Goal: Check status

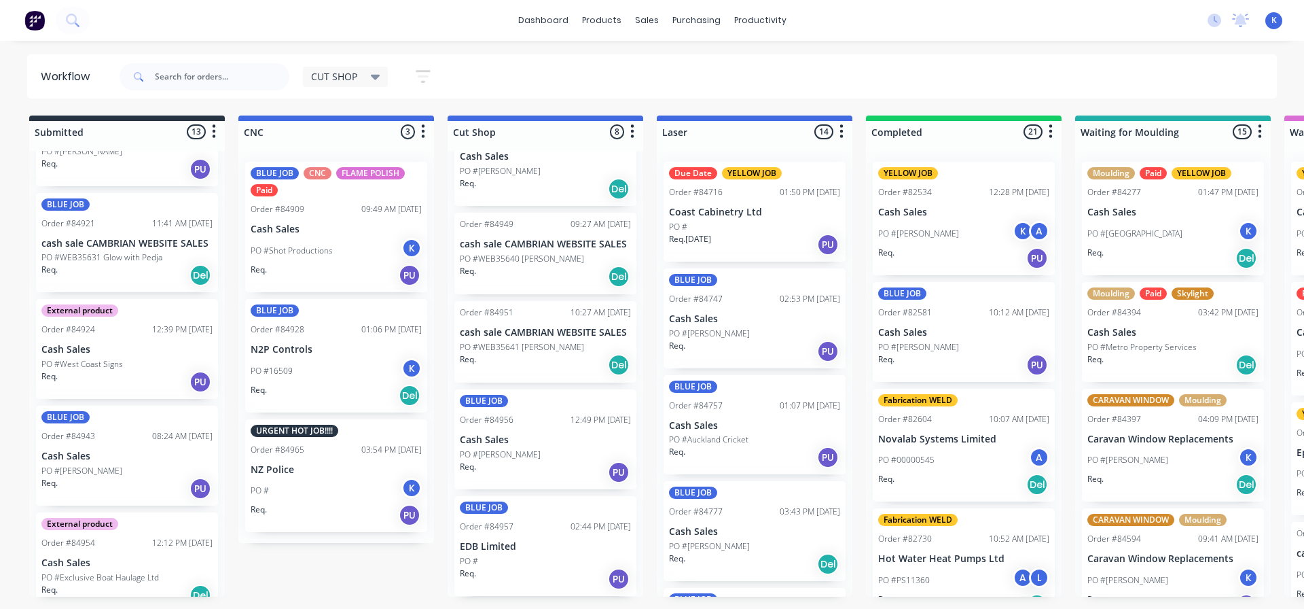
scroll to position [586, 0]
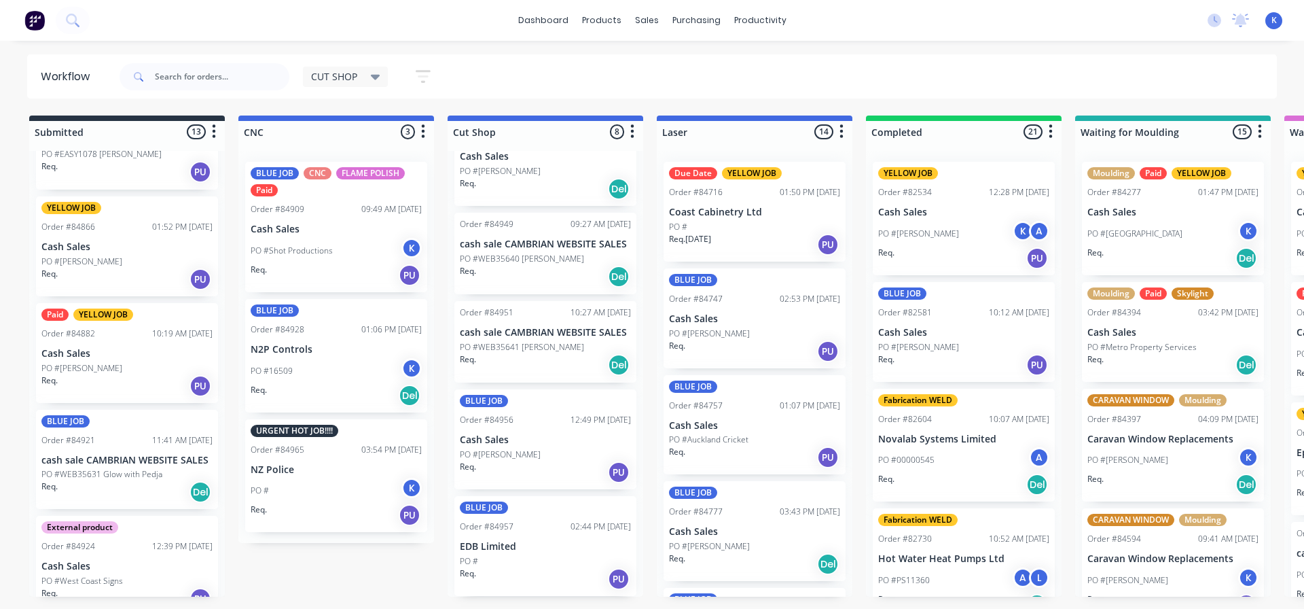
click at [81, 359] on div "Paid YELLOW JOB Order #84882 10:19 AM [DATE] Cash Sales PO #[PERSON_NAME] Req. …" at bounding box center [127, 353] width 182 height 100
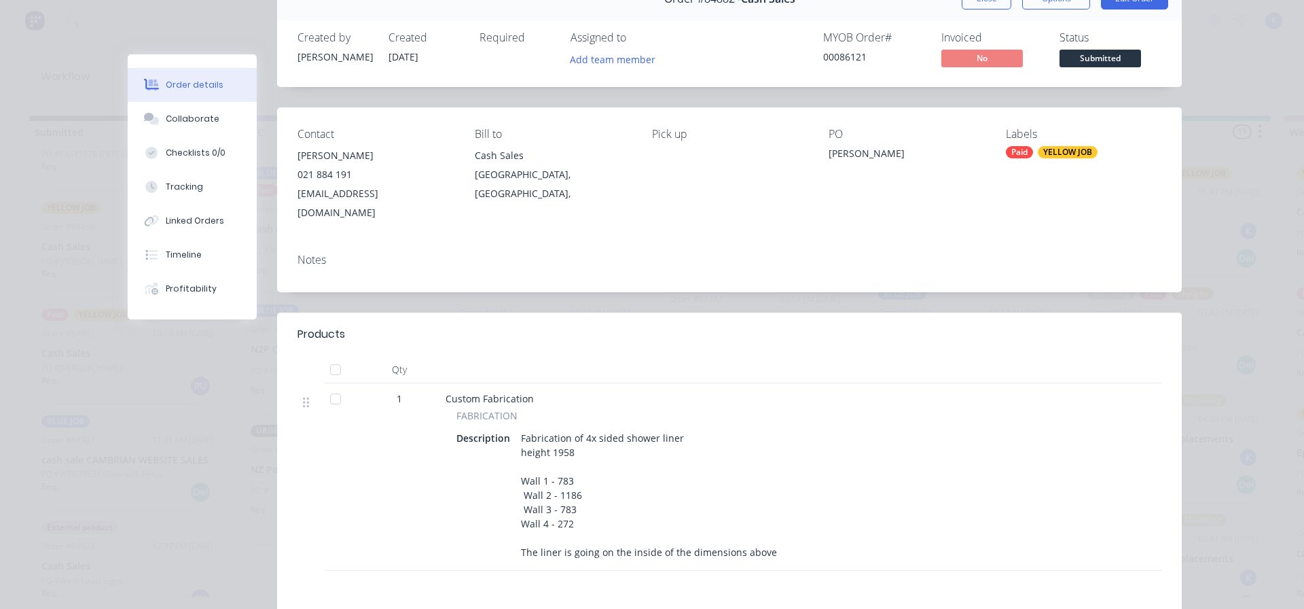
scroll to position [0, 0]
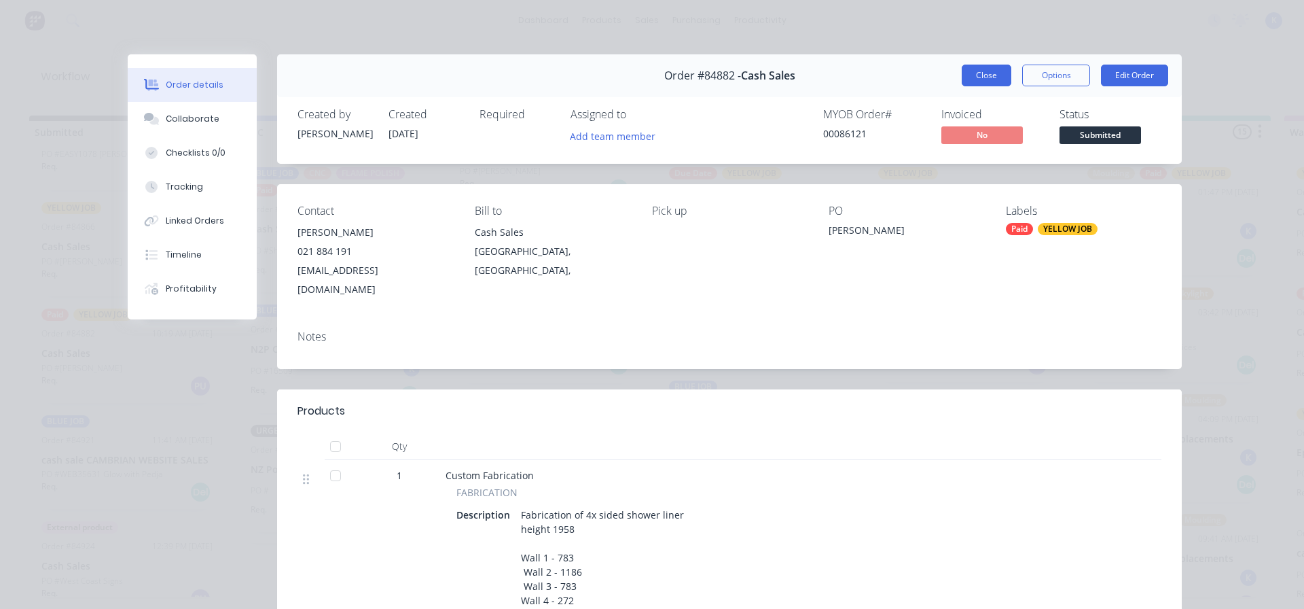
click at [978, 72] on button "Close" at bounding box center [987, 76] width 50 height 22
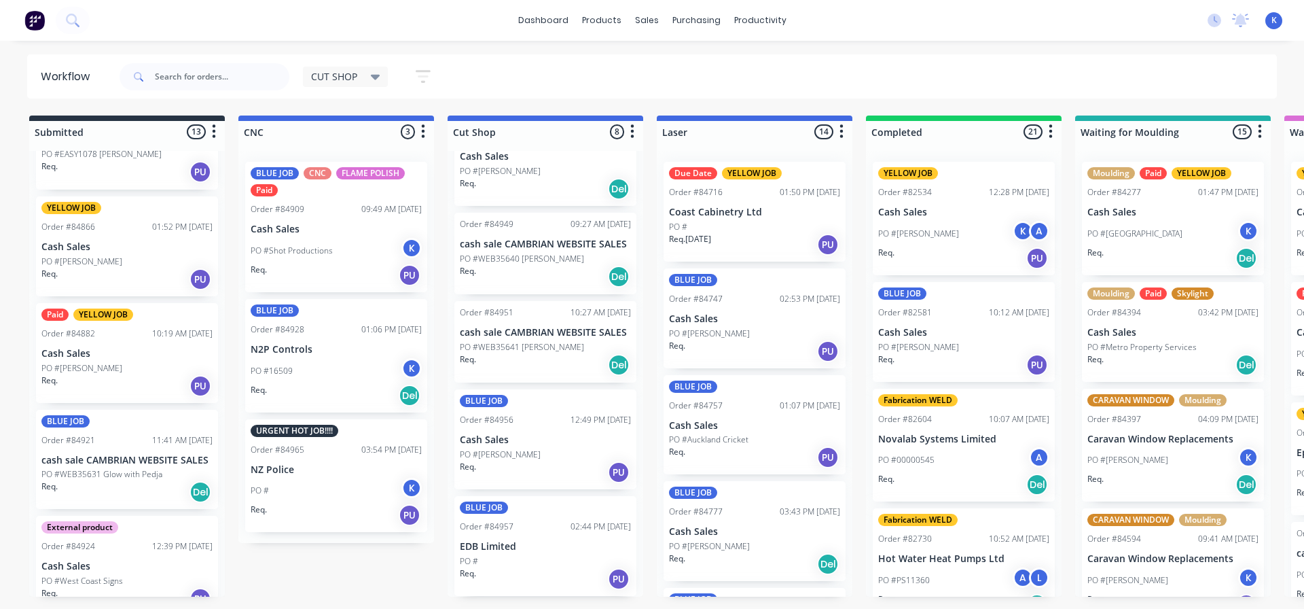
click at [69, 348] on p "Cash Sales" at bounding box center [126, 354] width 171 height 12
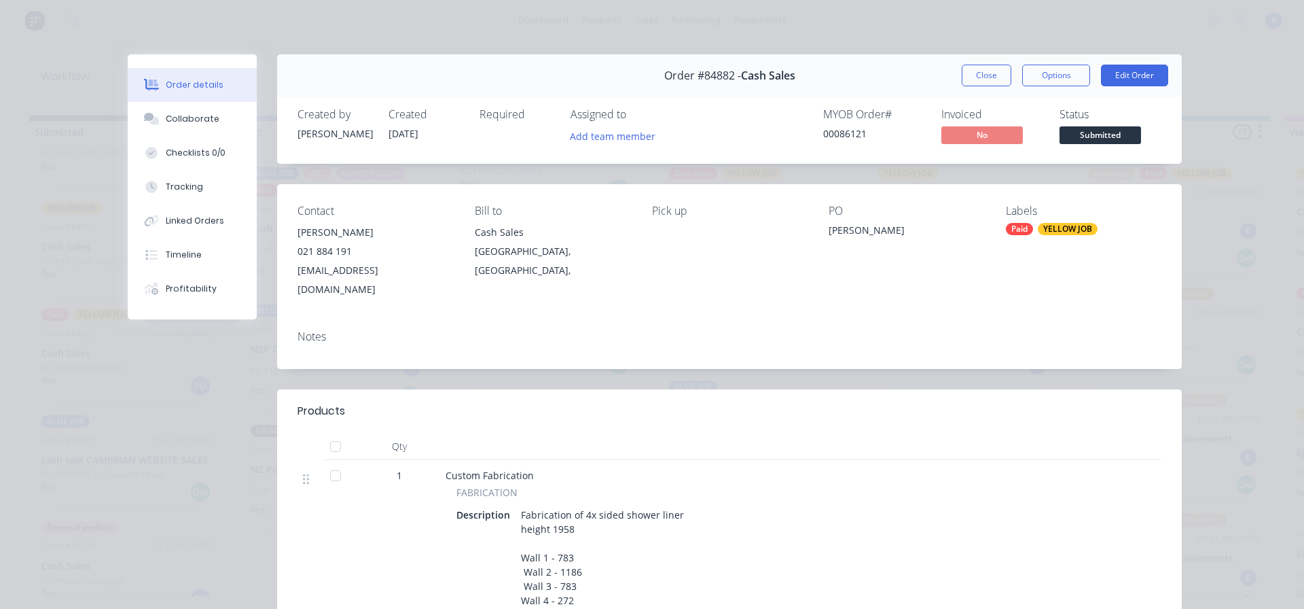
drag, startPoint x: 973, startPoint y: 65, endPoint x: 960, endPoint y: 82, distance: 21.2
click at [973, 66] on button "Close" at bounding box center [987, 76] width 50 height 22
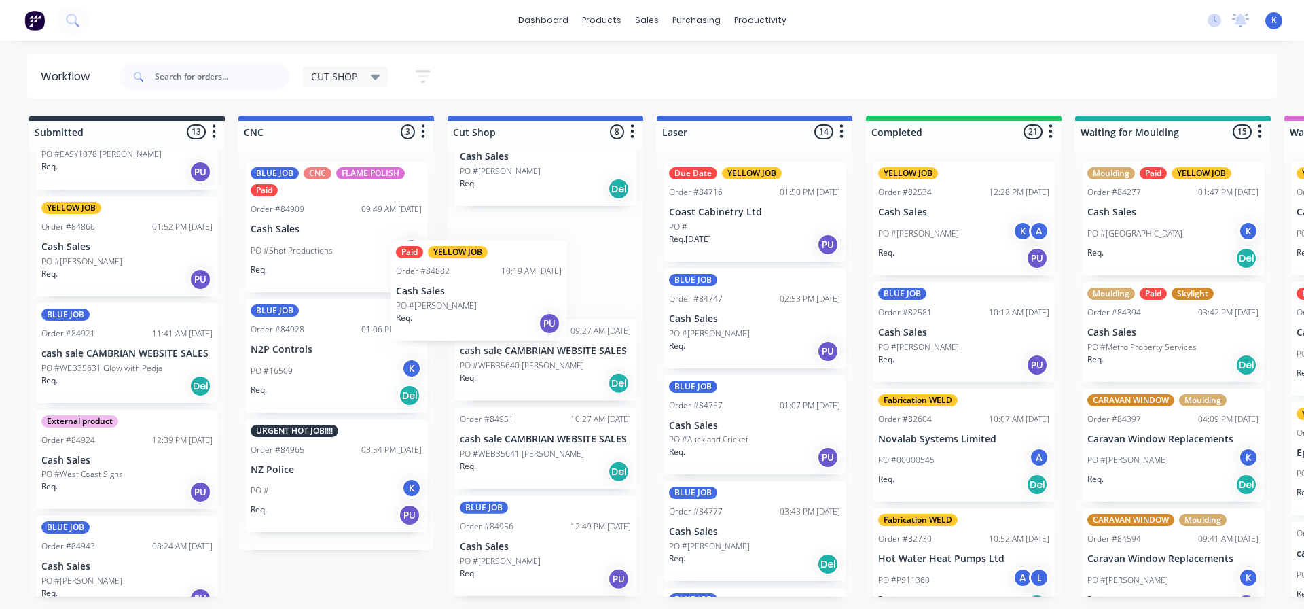
scroll to position [372, 0]
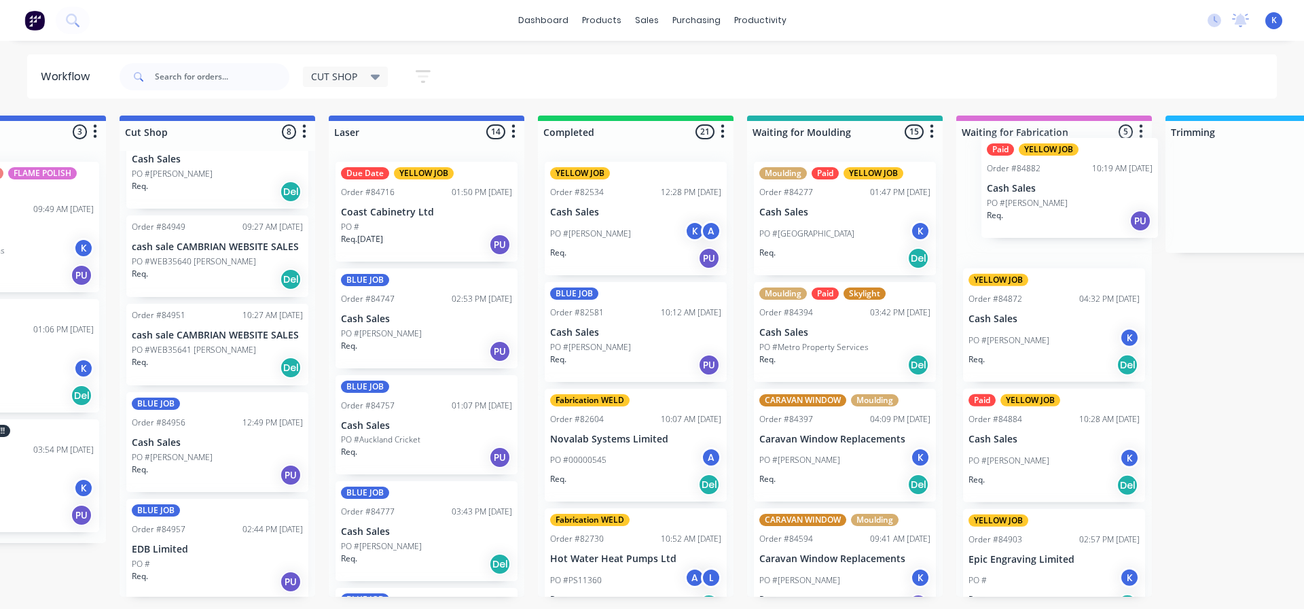
drag, startPoint x: 97, startPoint y: 354, endPoint x: 994, endPoint y: 174, distance: 914.6
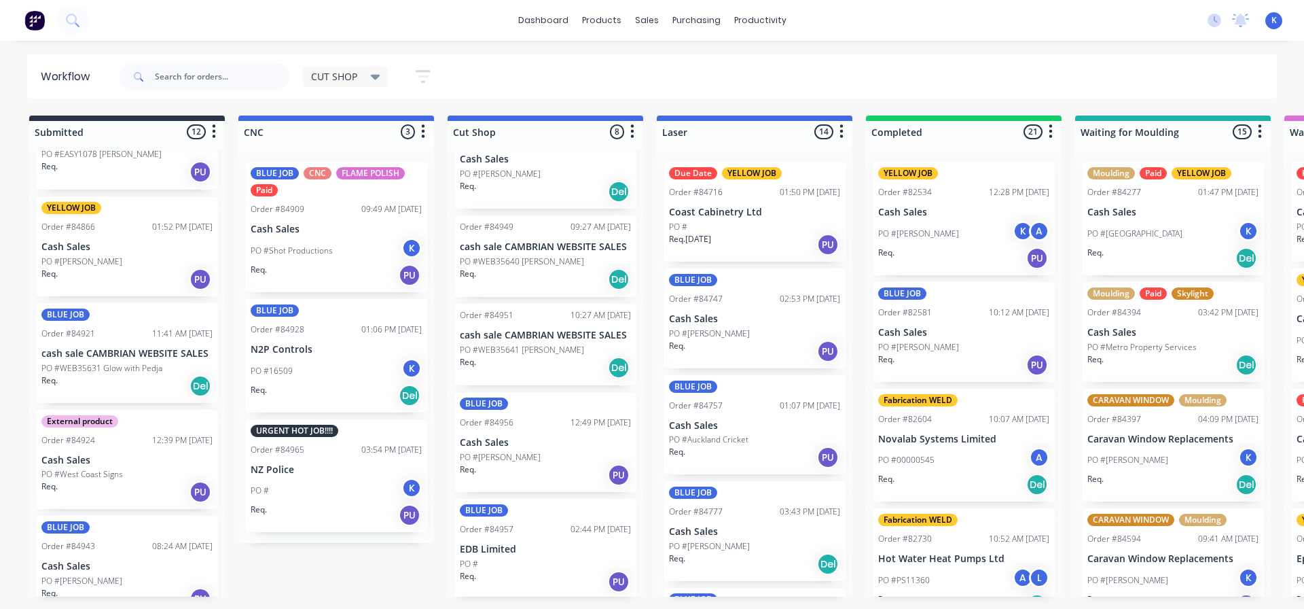
scroll to position [518, 0]
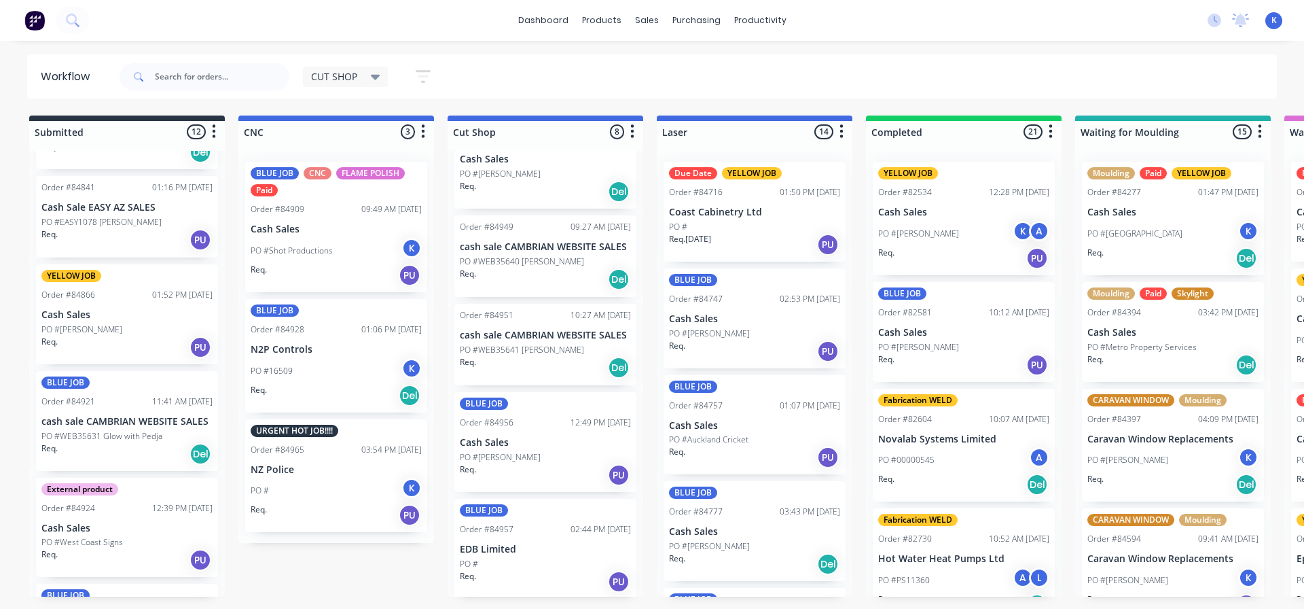
click at [83, 329] on p "PO #[PERSON_NAME]" at bounding box center [81, 329] width 81 height 12
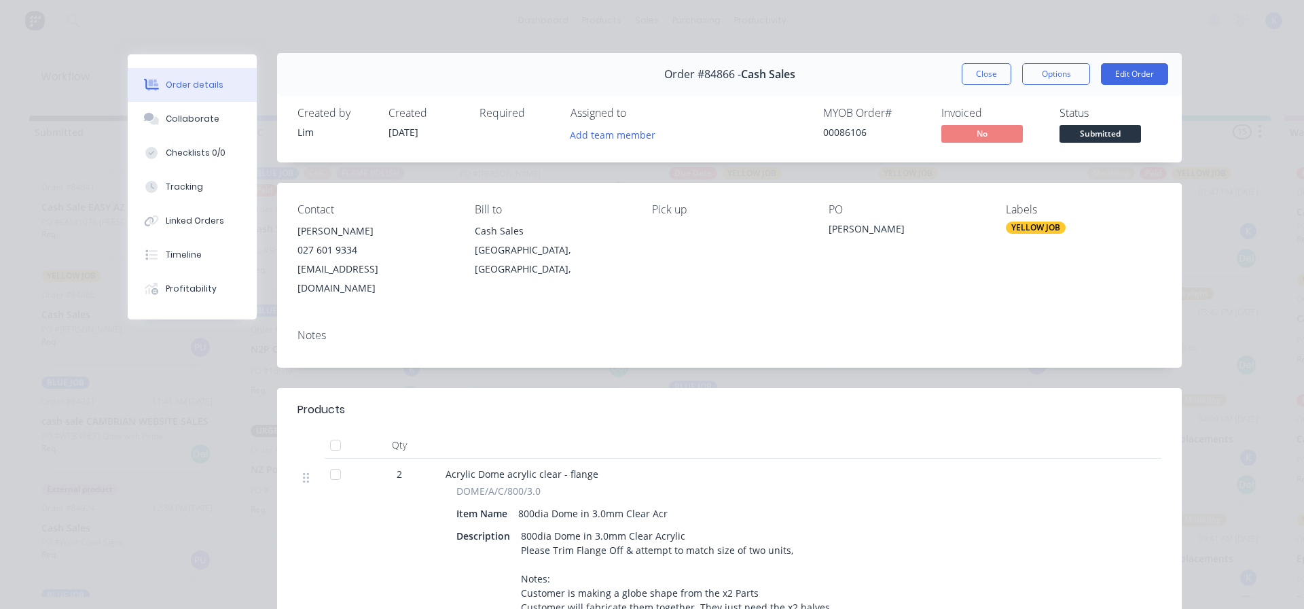
scroll to position [0, 0]
click at [982, 74] on button "Close" at bounding box center [987, 76] width 50 height 22
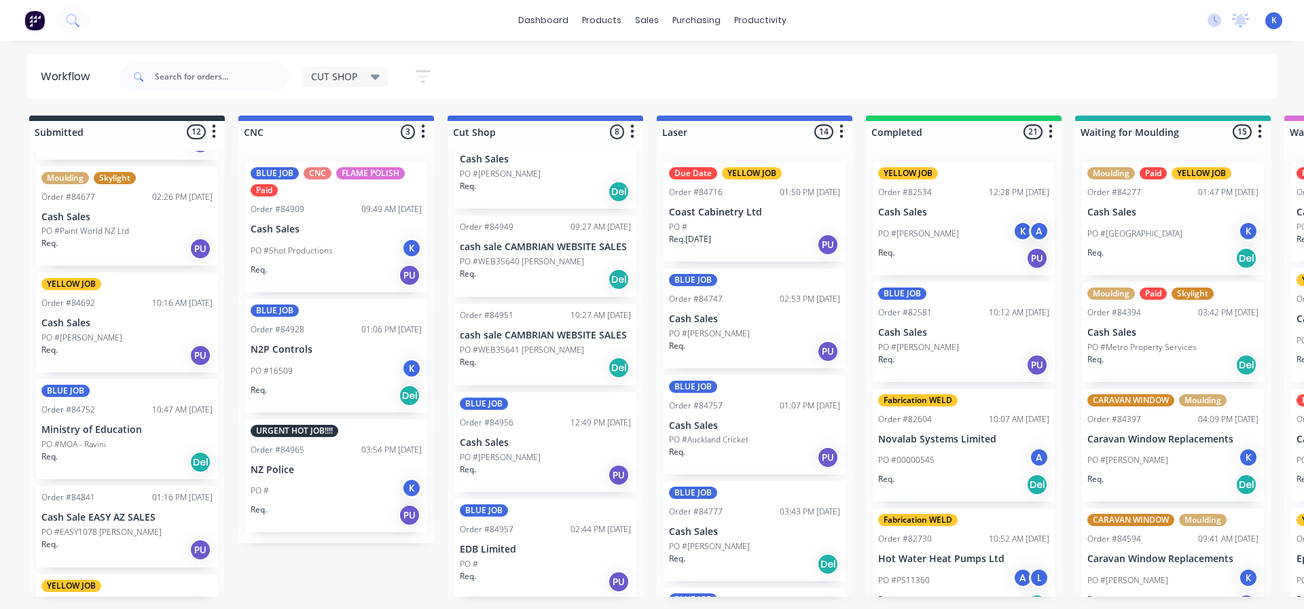
scroll to position [179, 0]
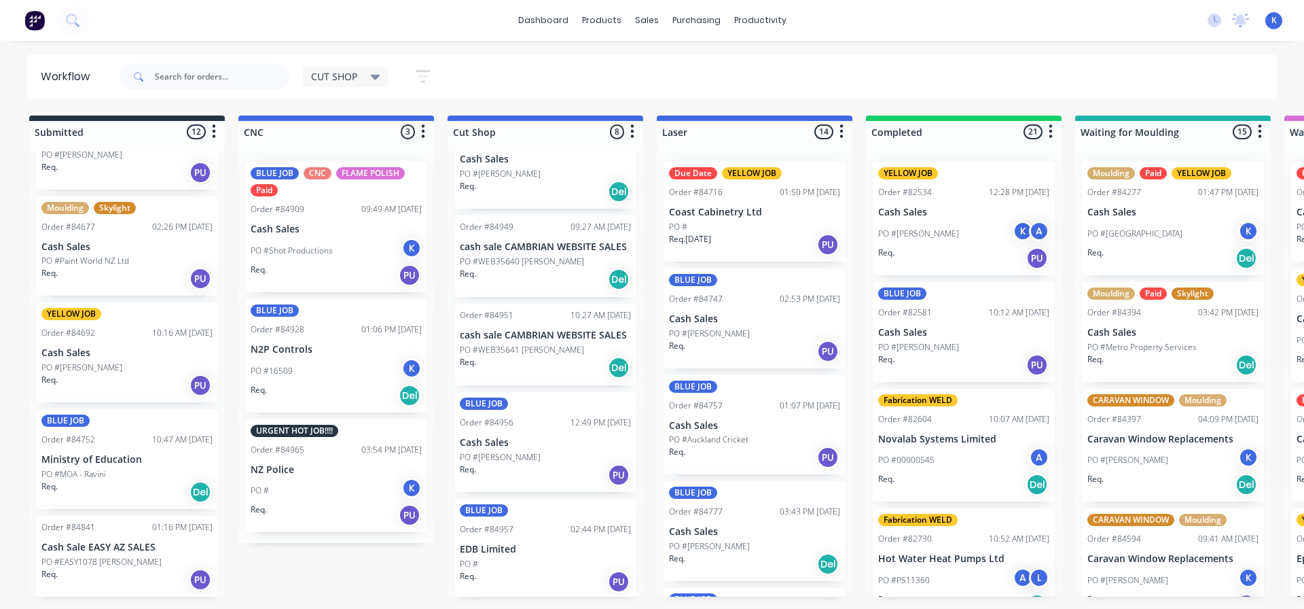
click at [76, 251] on p "Cash Sales" at bounding box center [126, 247] width 171 height 12
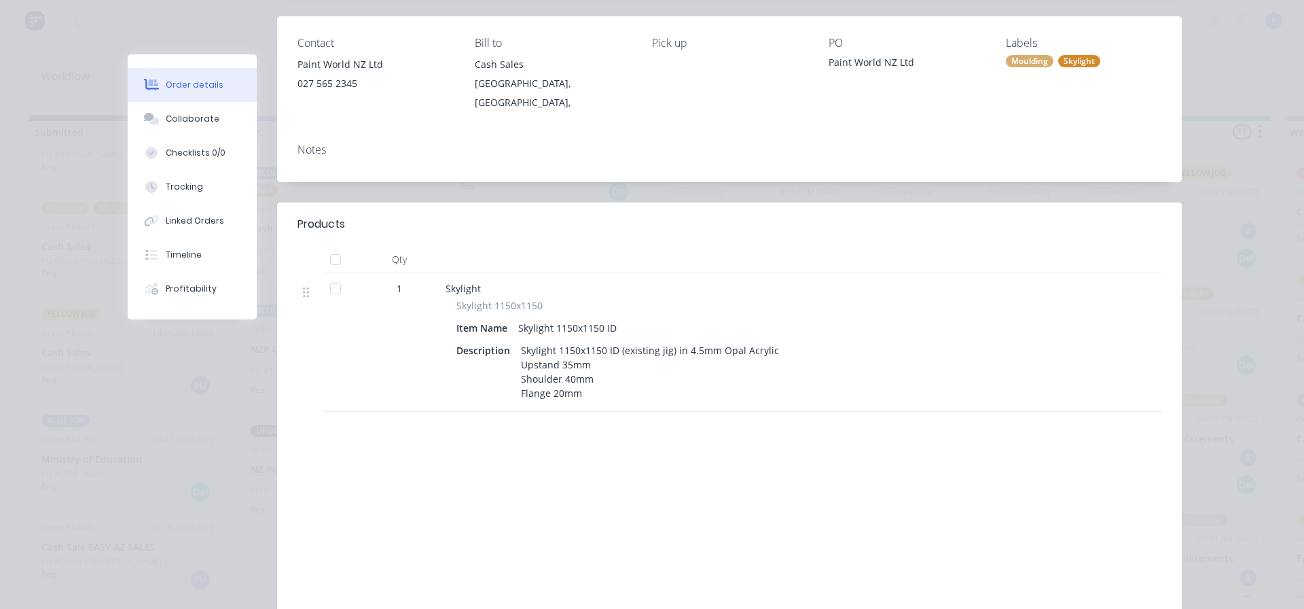
scroll to position [0, 0]
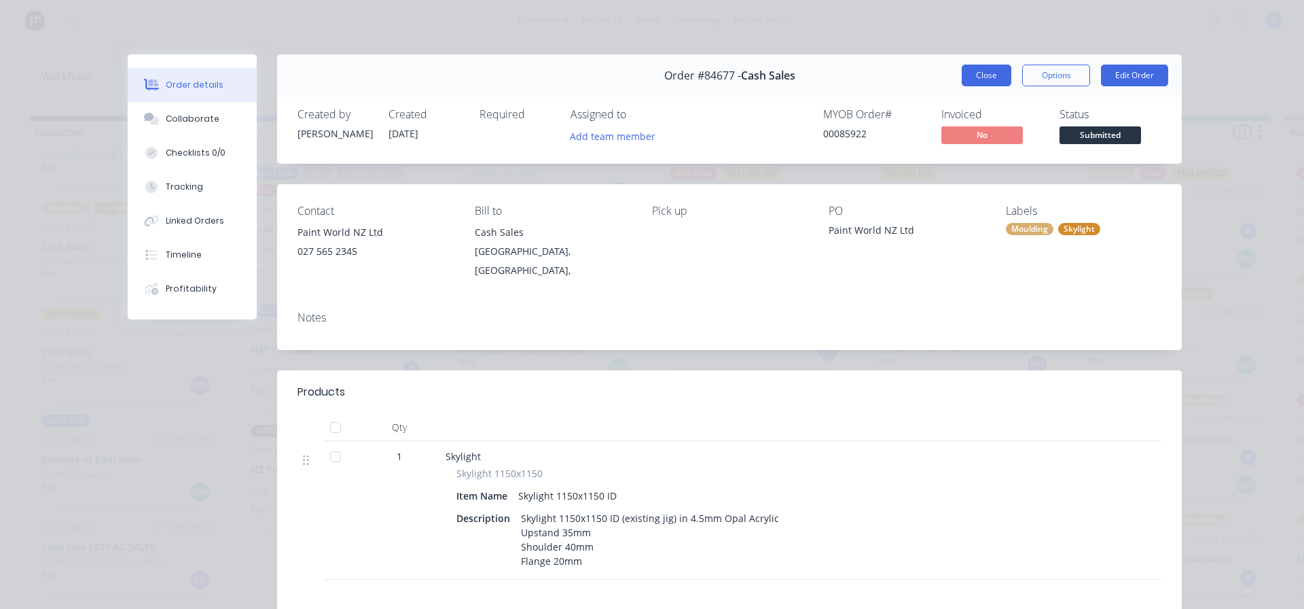
click at [970, 75] on button "Close" at bounding box center [987, 76] width 50 height 22
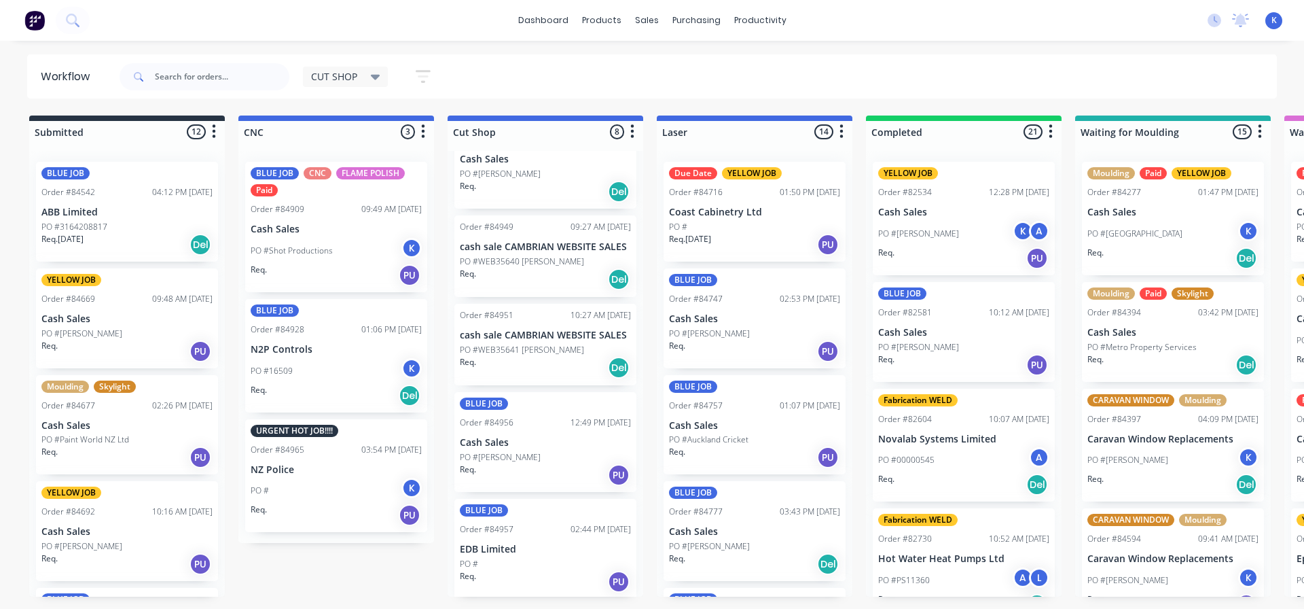
click at [92, 329] on div "PO #[PERSON_NAME]" at bounding box center [126, 333] width 171 height 12
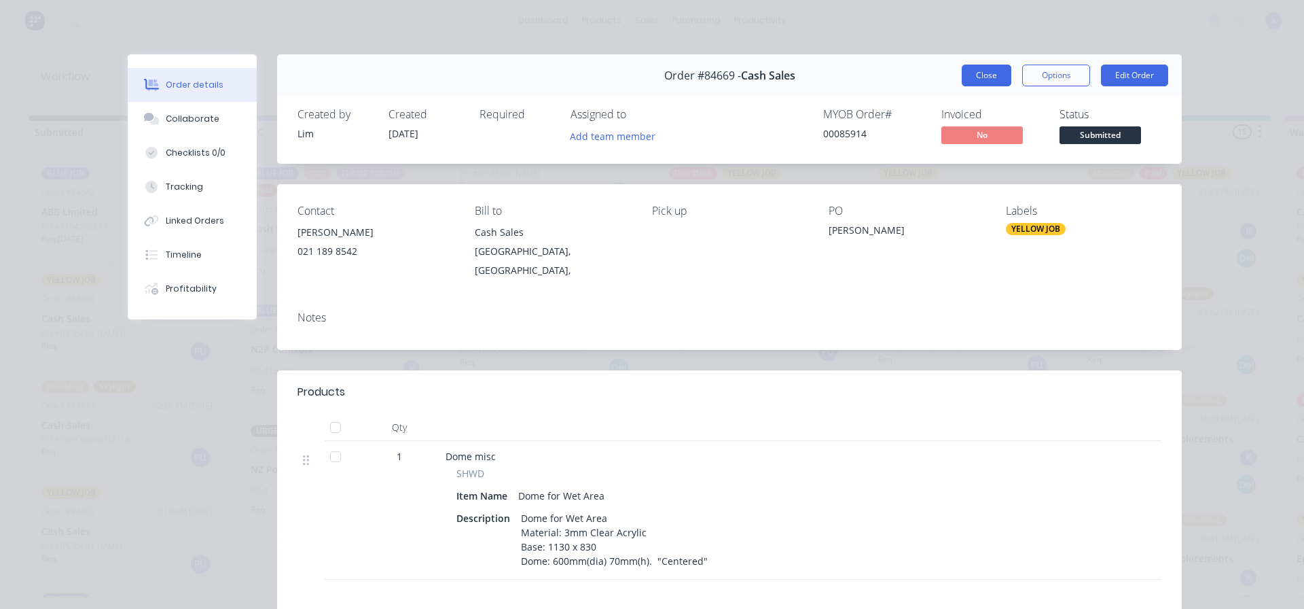
click at [967, 77] on button "Close" at bounding box center [987, 76] width 50 height 22
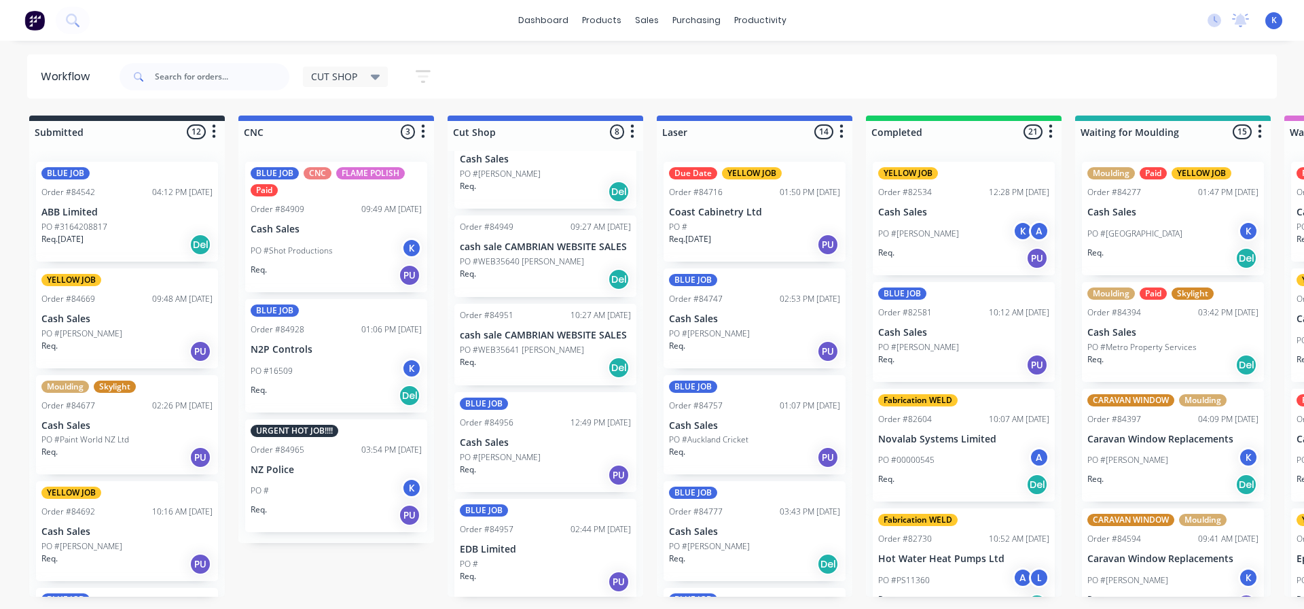
click at [69, 439] on p "PO #Paint World NZ Ltd" at bounding box center [85, 439] width 88 height 12
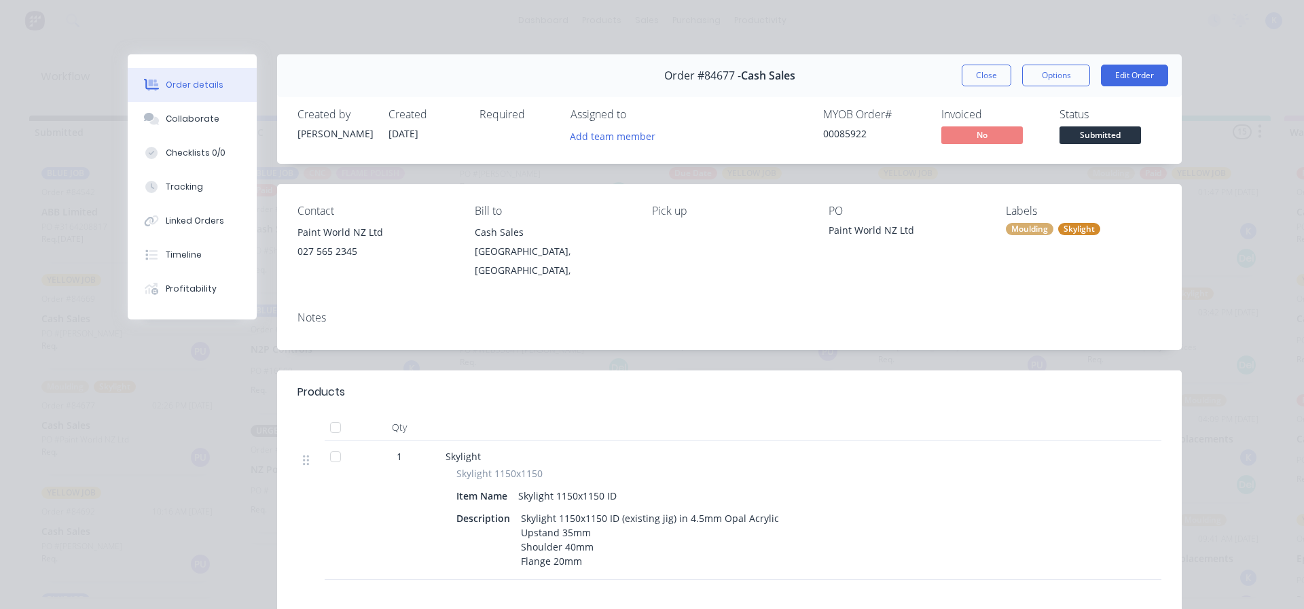
click at [982, 77] on button "Close" at bounding box center [987, 76] width 50 height 22
